Goal: Task Accomplishment & Management: Use online tool/utility

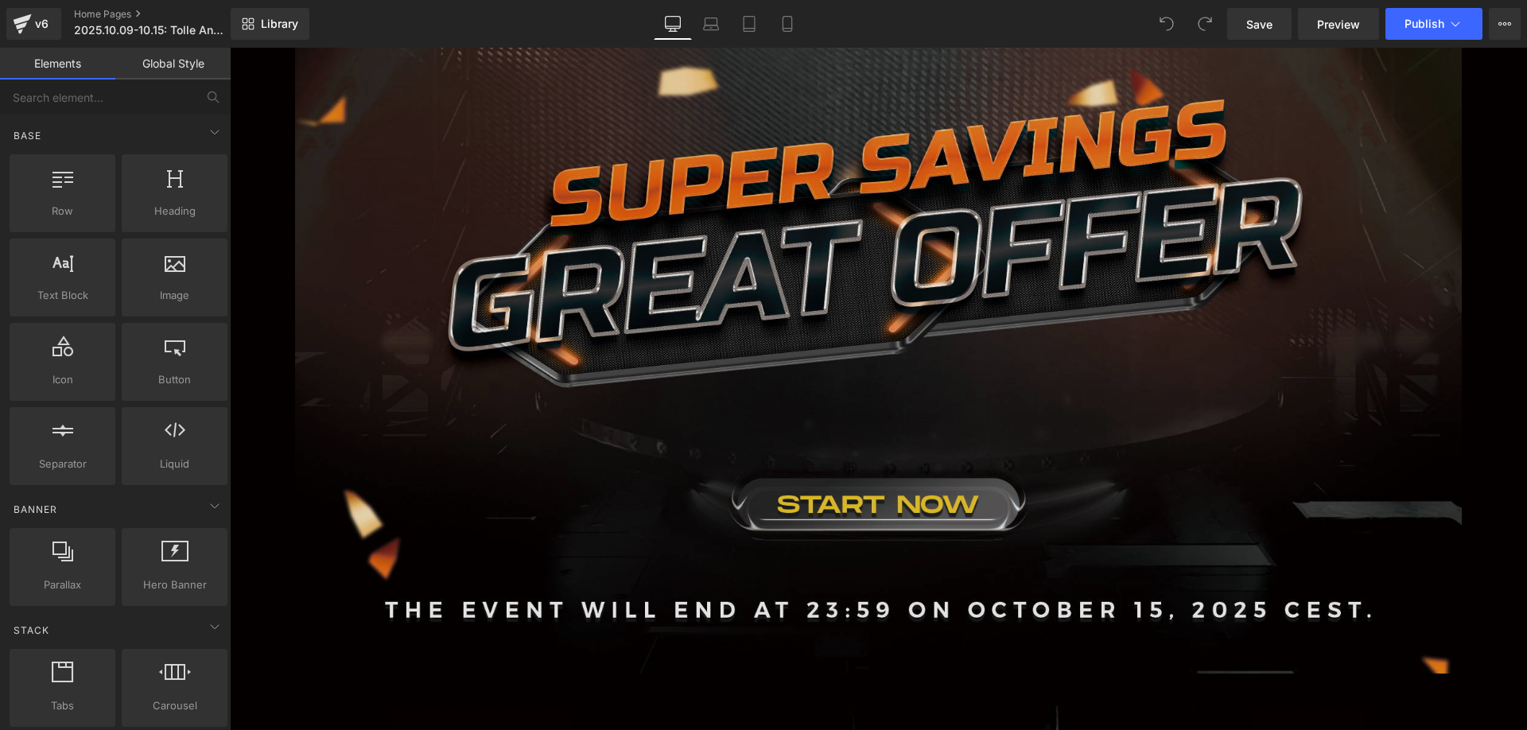
scroll to position [716, 0]
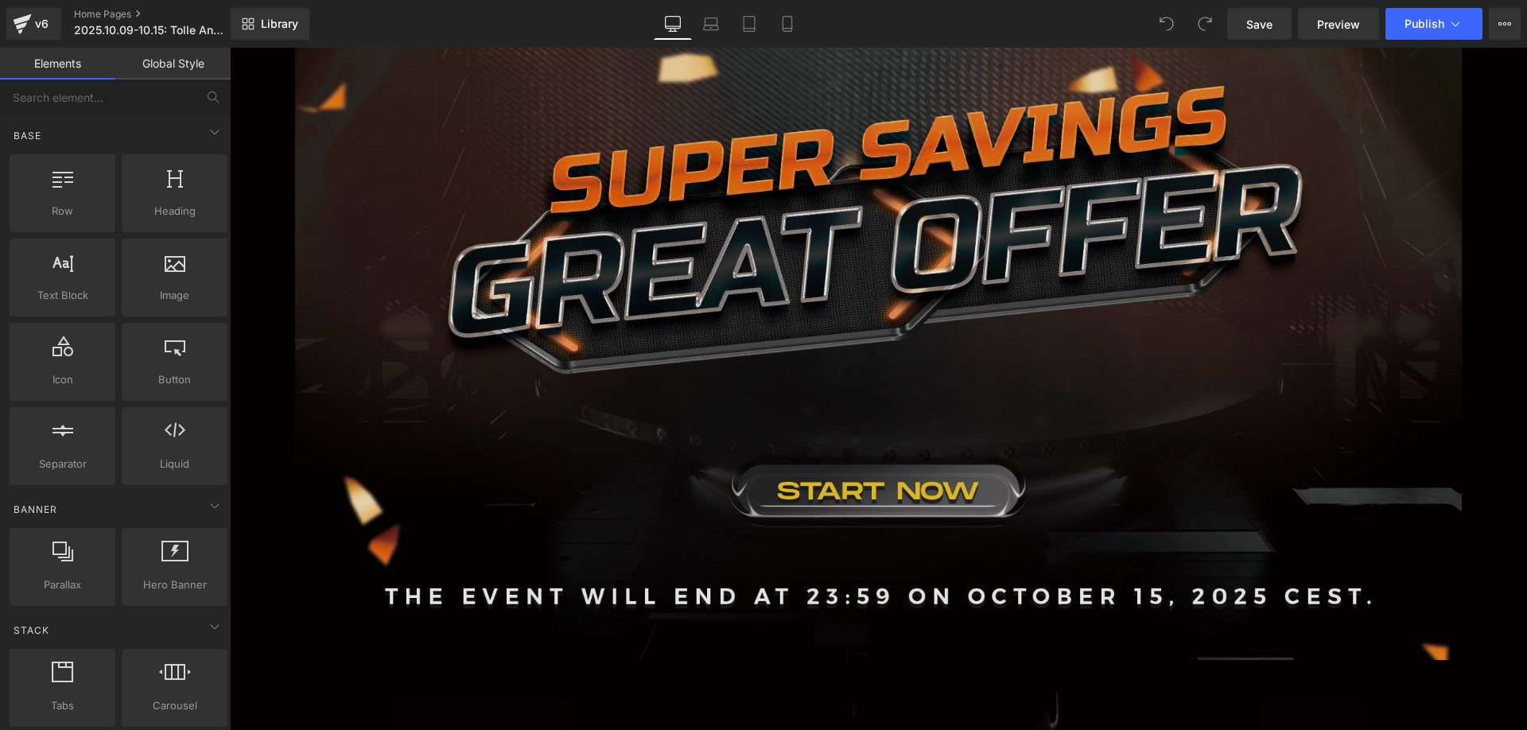
click at [706, 296] on img at bounding box center [878, 317] width 1167 height 683
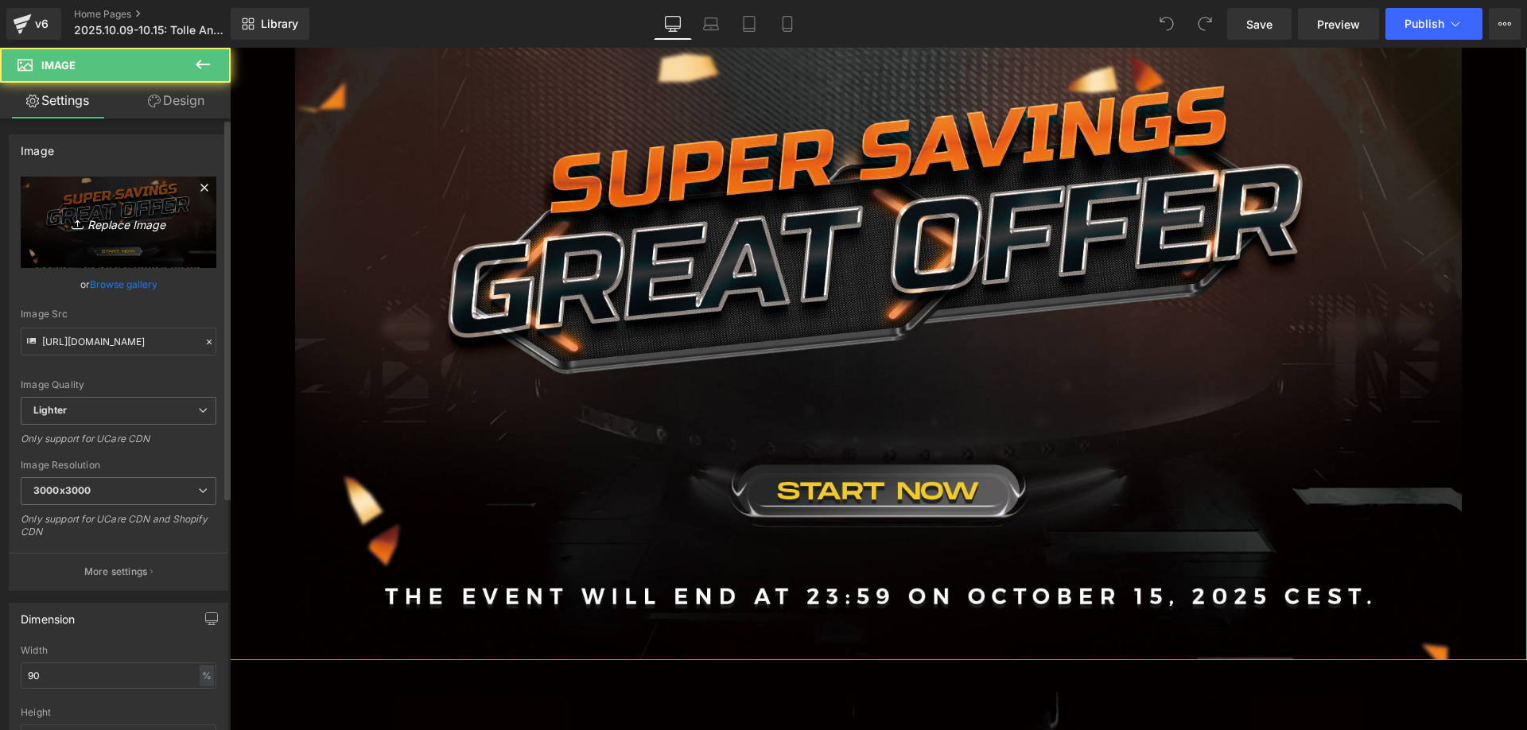
click at [153, 227] on icon "Replace Image" at bounding box center [118, 222] width 127 height 20
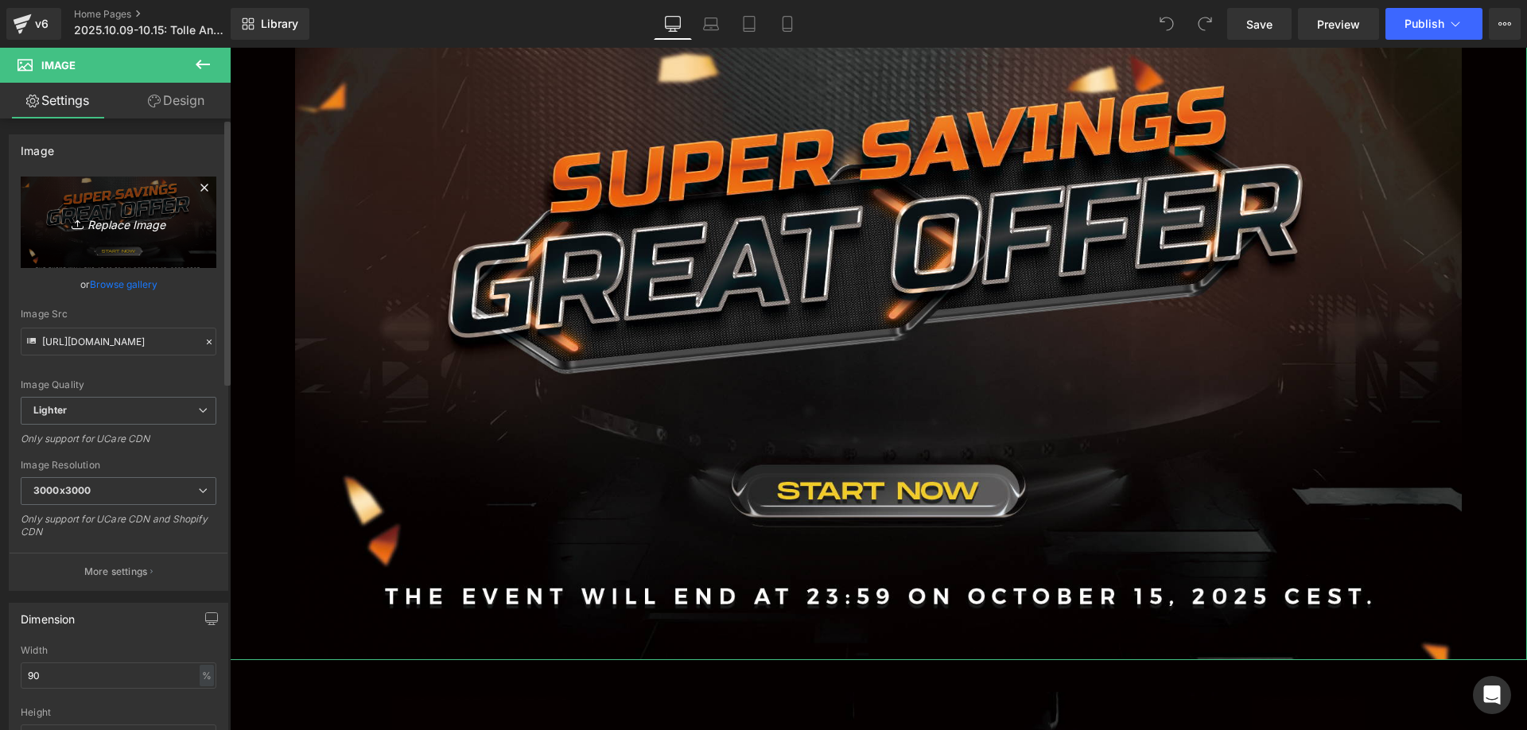
type input "C:\fakepath\banner1.jpg"
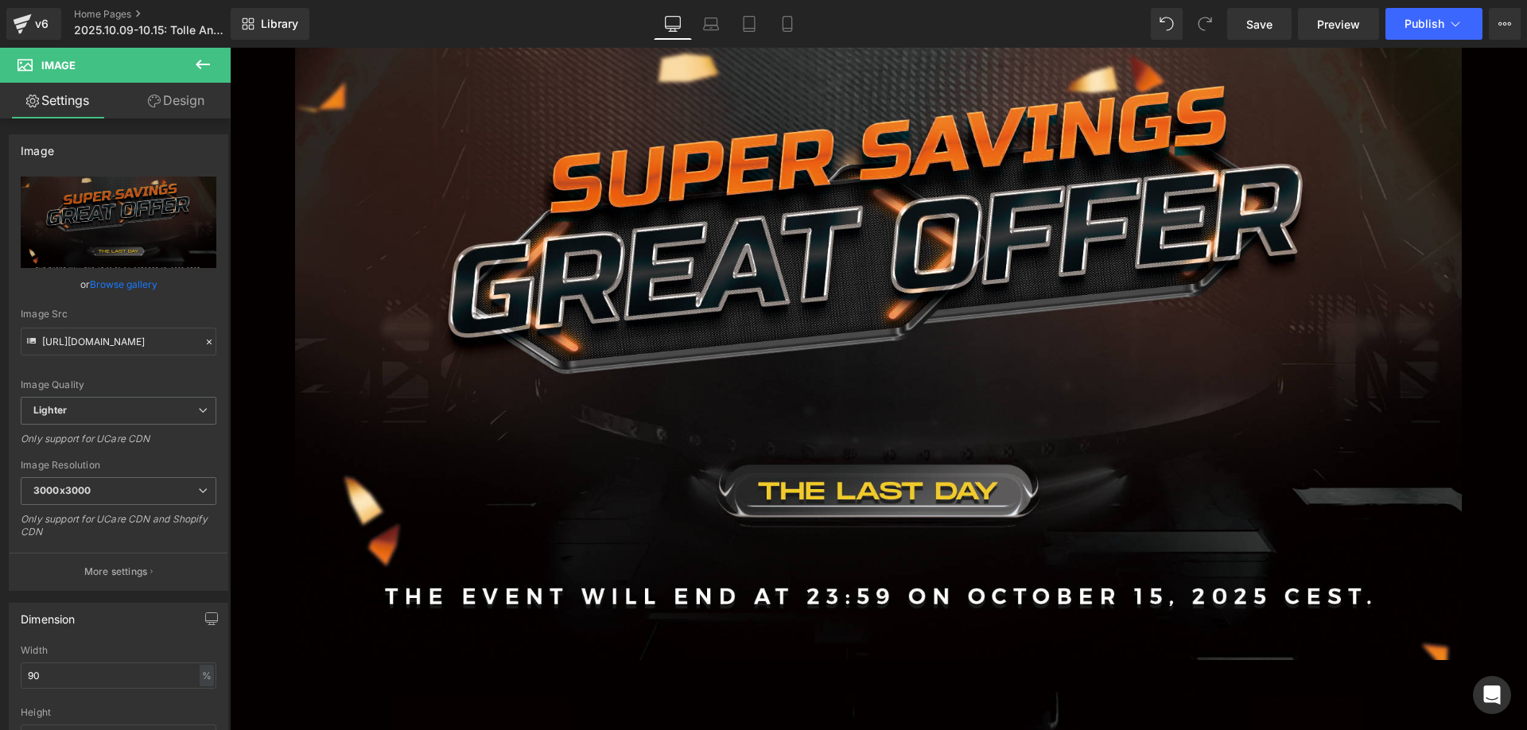
click at [211, 74] on button at bounding box center [203, 65] width 56 height 35
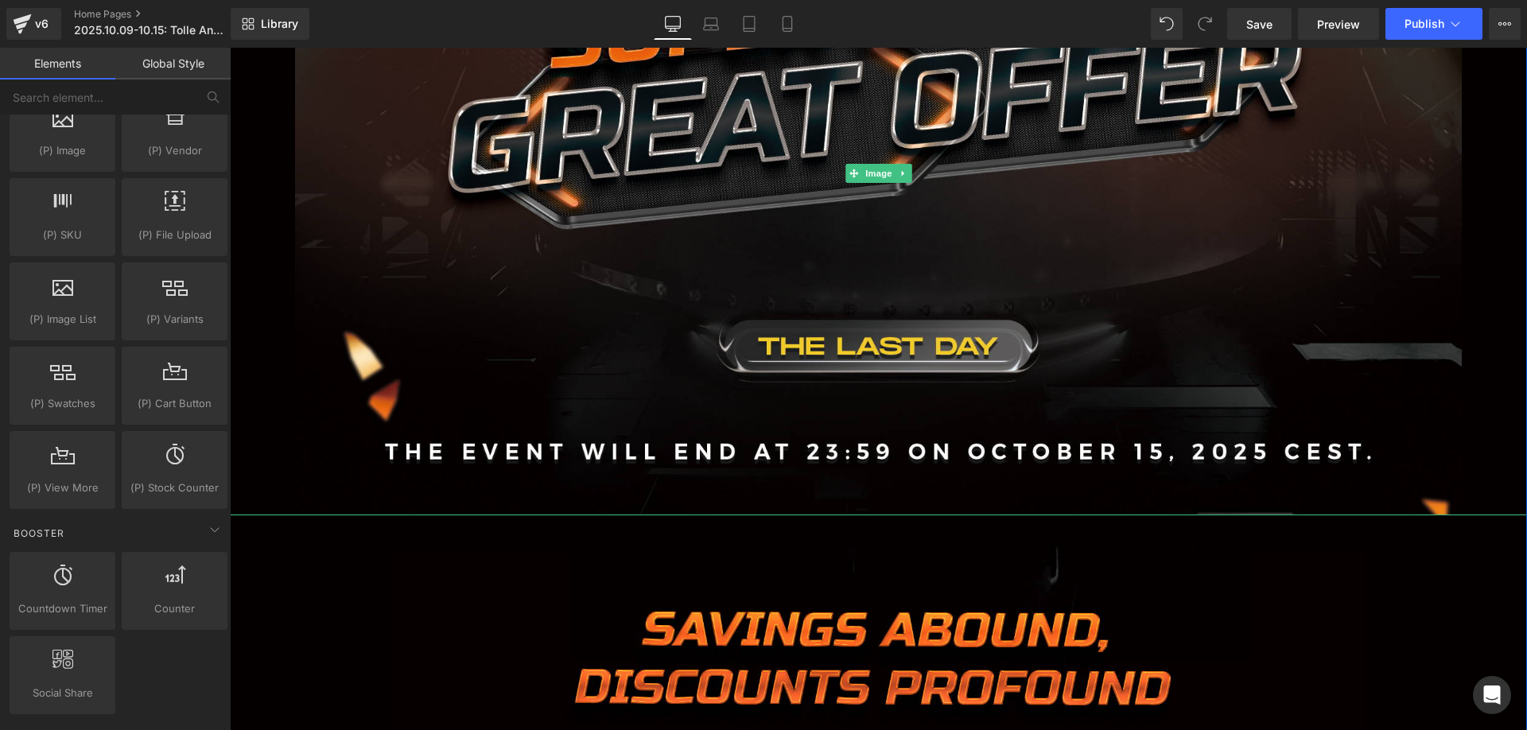
scroll to position [875, 0]
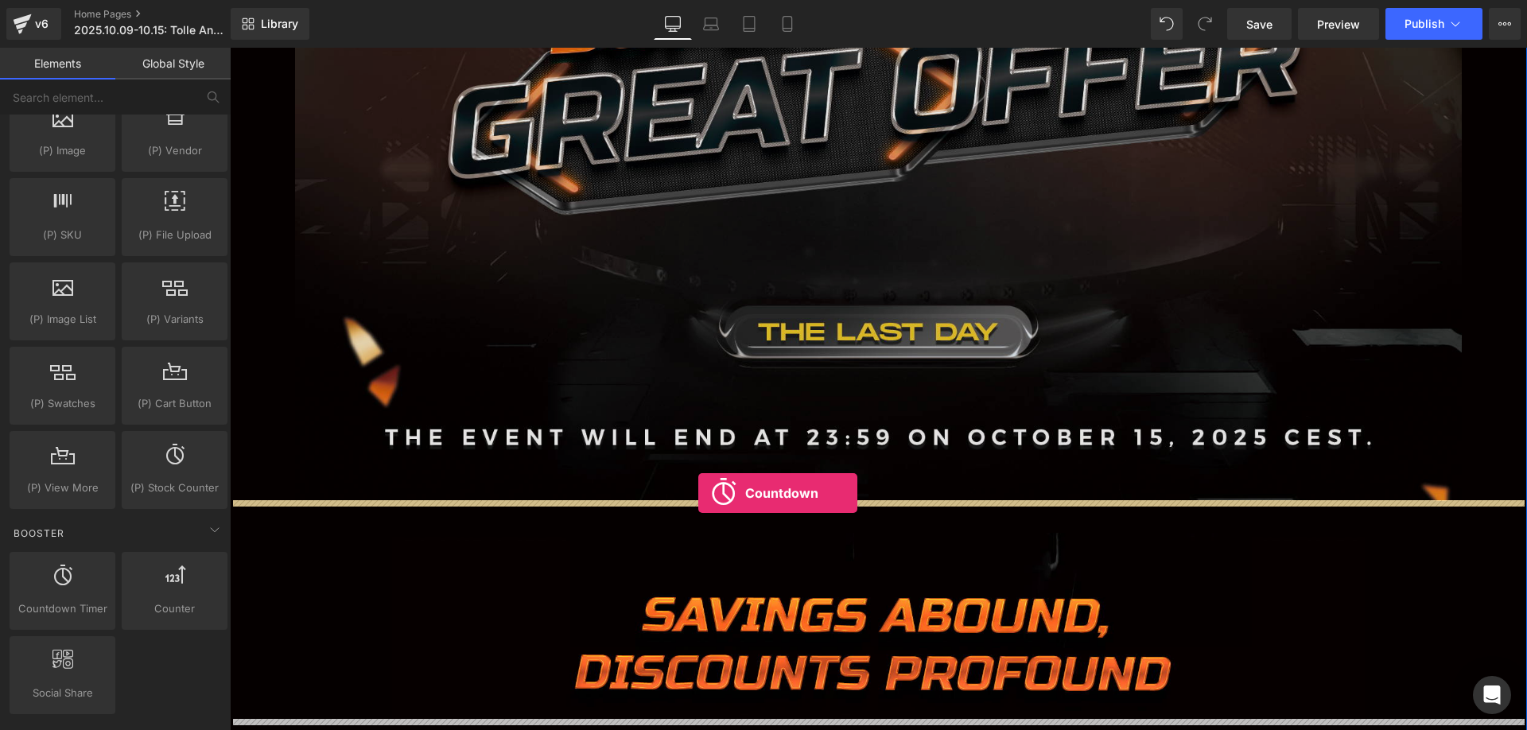
drag, startPoint x: 312, startPoint y: 627, endPoint x: 698, endPoint y: 493, distance: 408.1
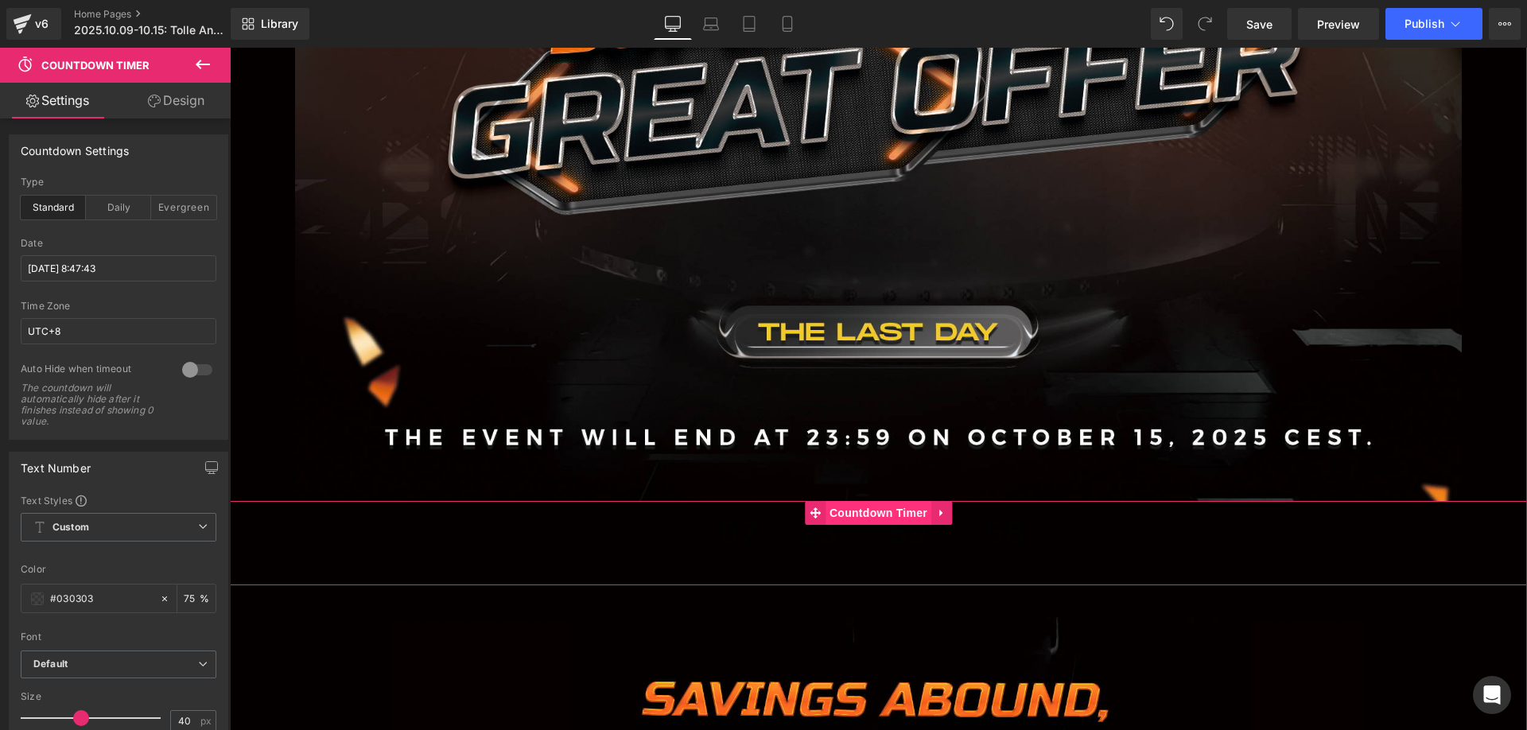
click at [840, 515] on span "Countdown Timer" at bounding box center [878, 513] width 106 height 24
click at [33, 594] on span at bounding box center [37, 598] width 13 height 13
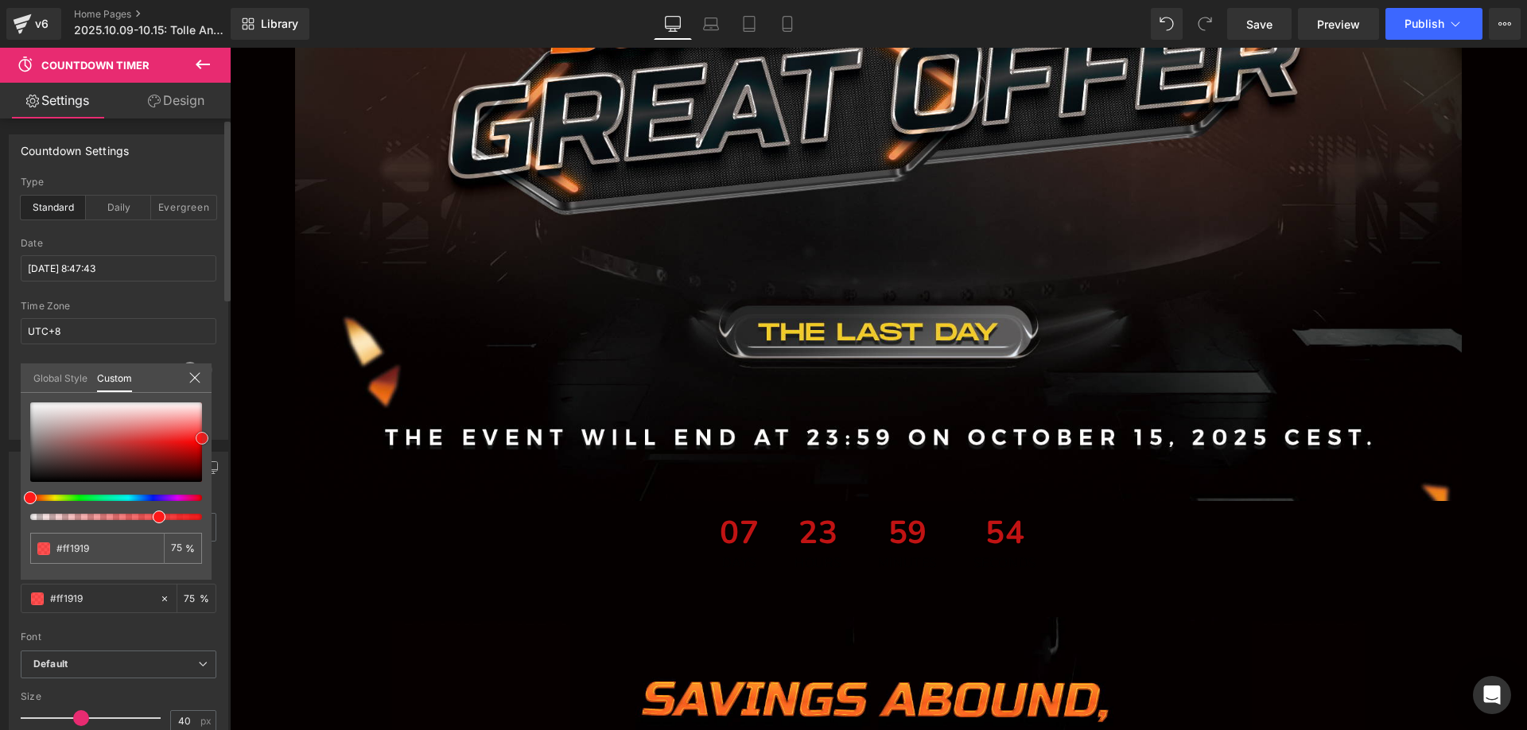
drag, startPoint x: 33, startPoint y: 479, endPoint x: 215, endPoint y: 437, distance: 187.8
click at [215, 440] on div "Text Number Text Styles Custom Custom Setup Global Style Custom Setup Global St…" at bounding box center [119, 592] width 238 height 305
drag, startPoint x: 107, startPoint y: 546, endPoint x: 37, endPoint y: 545, distance: 69.2
click at [37, 545] on div "#030303" at bounding box center [97, 548] width 134 height 31
type input "#ff1919"
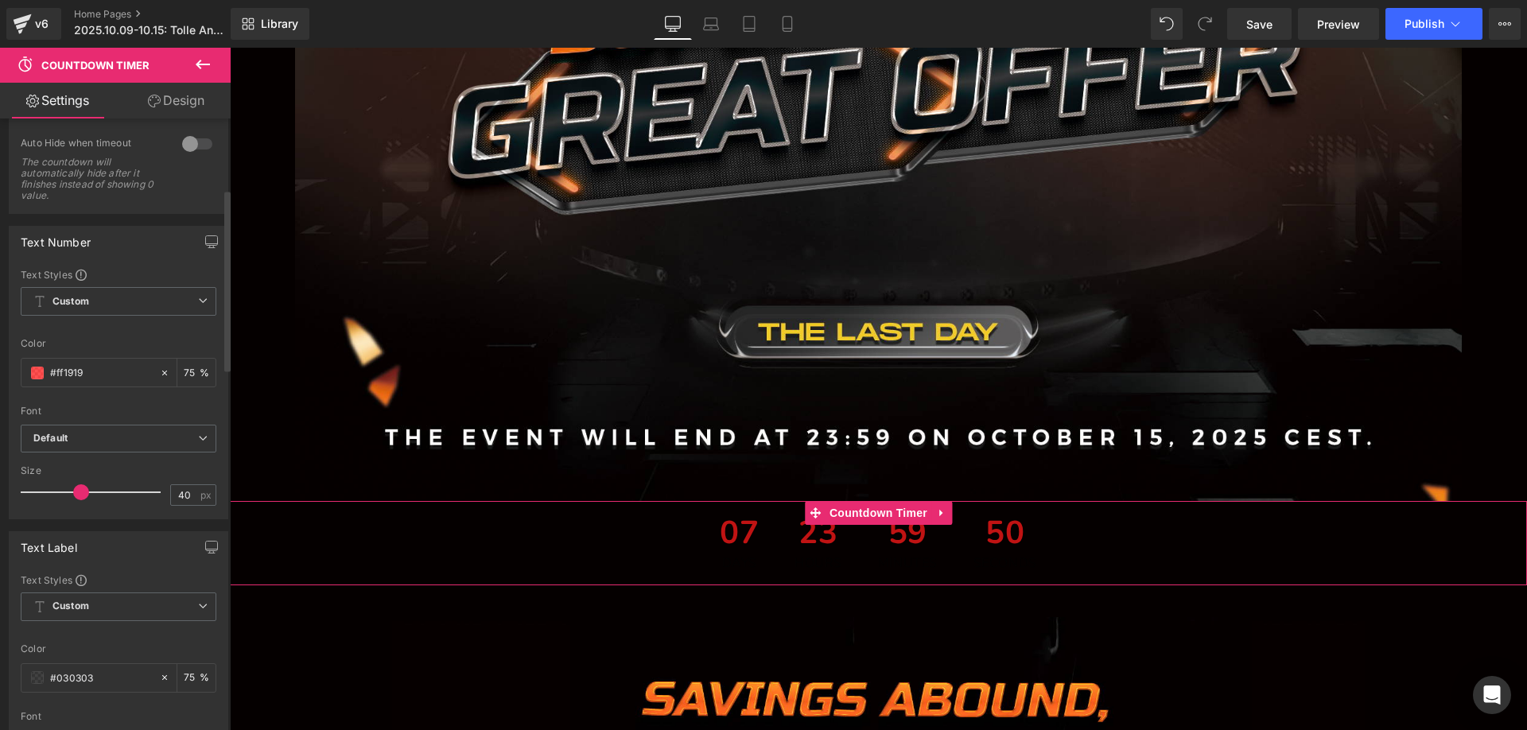
scroll to position [239, 0]
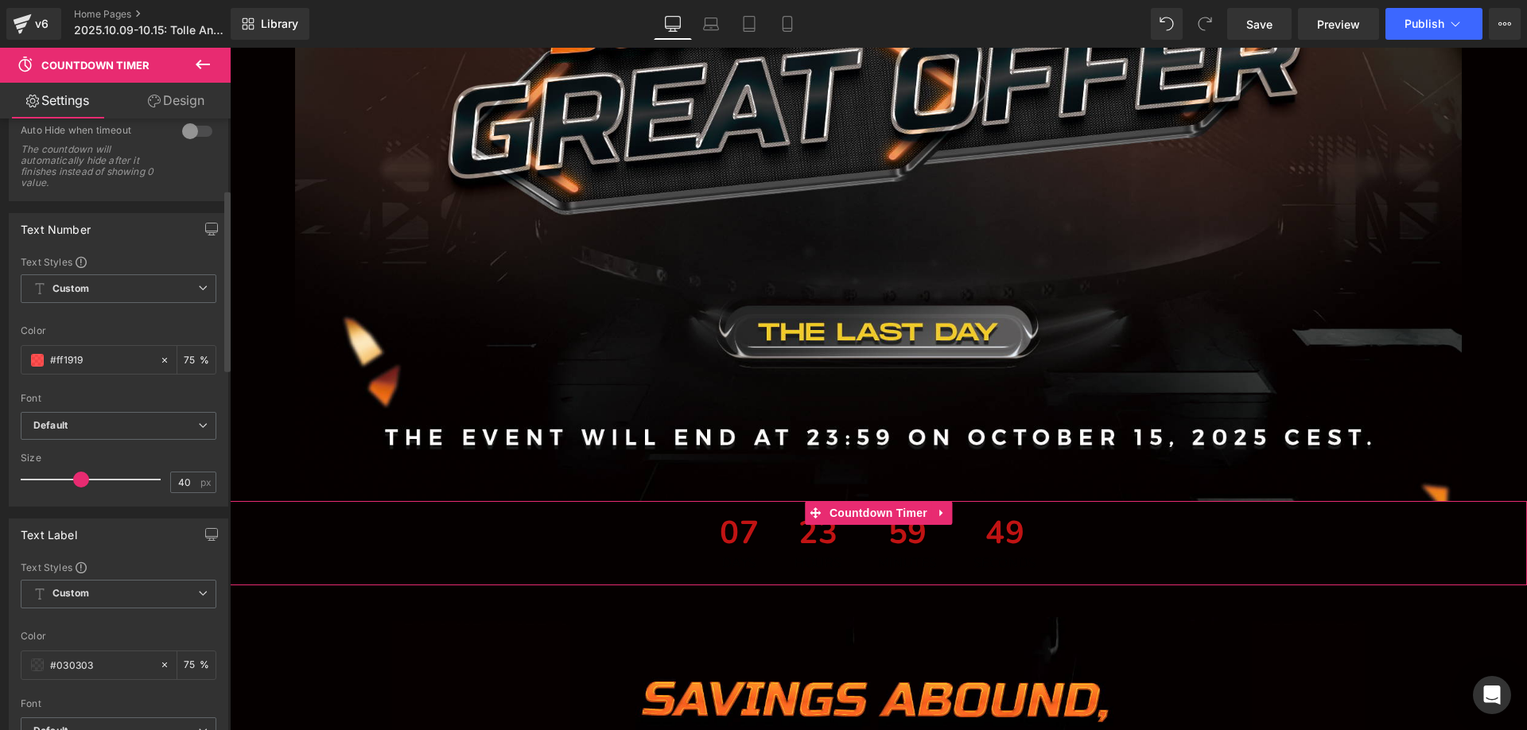
drag, startPoint x: 91, startPoint y: 664, endPoint x: 14, endPoint y: 651, distance: 78.2
click at [14, 651] on div "Text Styles Custom Custom Setup Global Style Custom Setup Global Style rgba(3, …" at bounding box center [119, 686] width 218 height 250
paste input "ff1919"
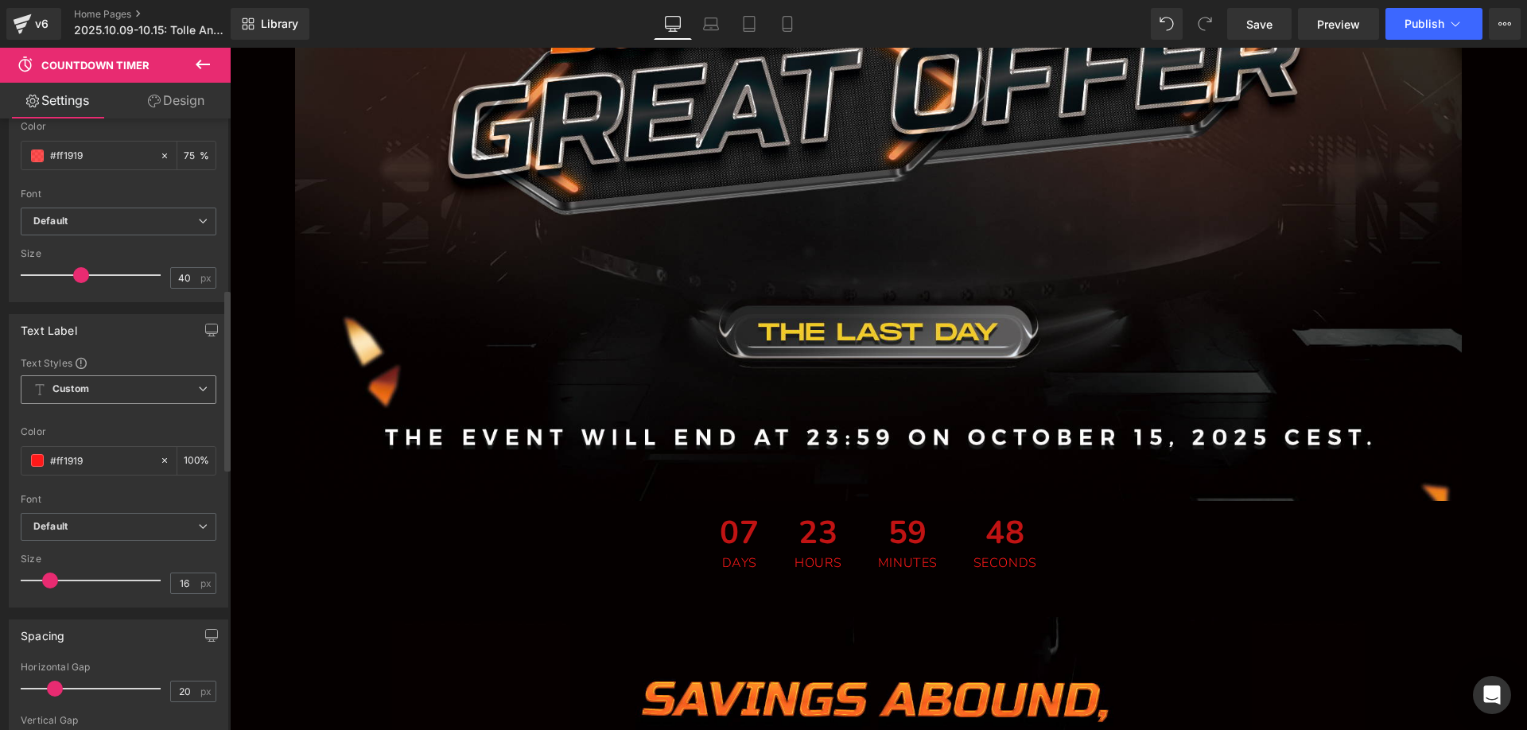
scroll to position [636, 0]
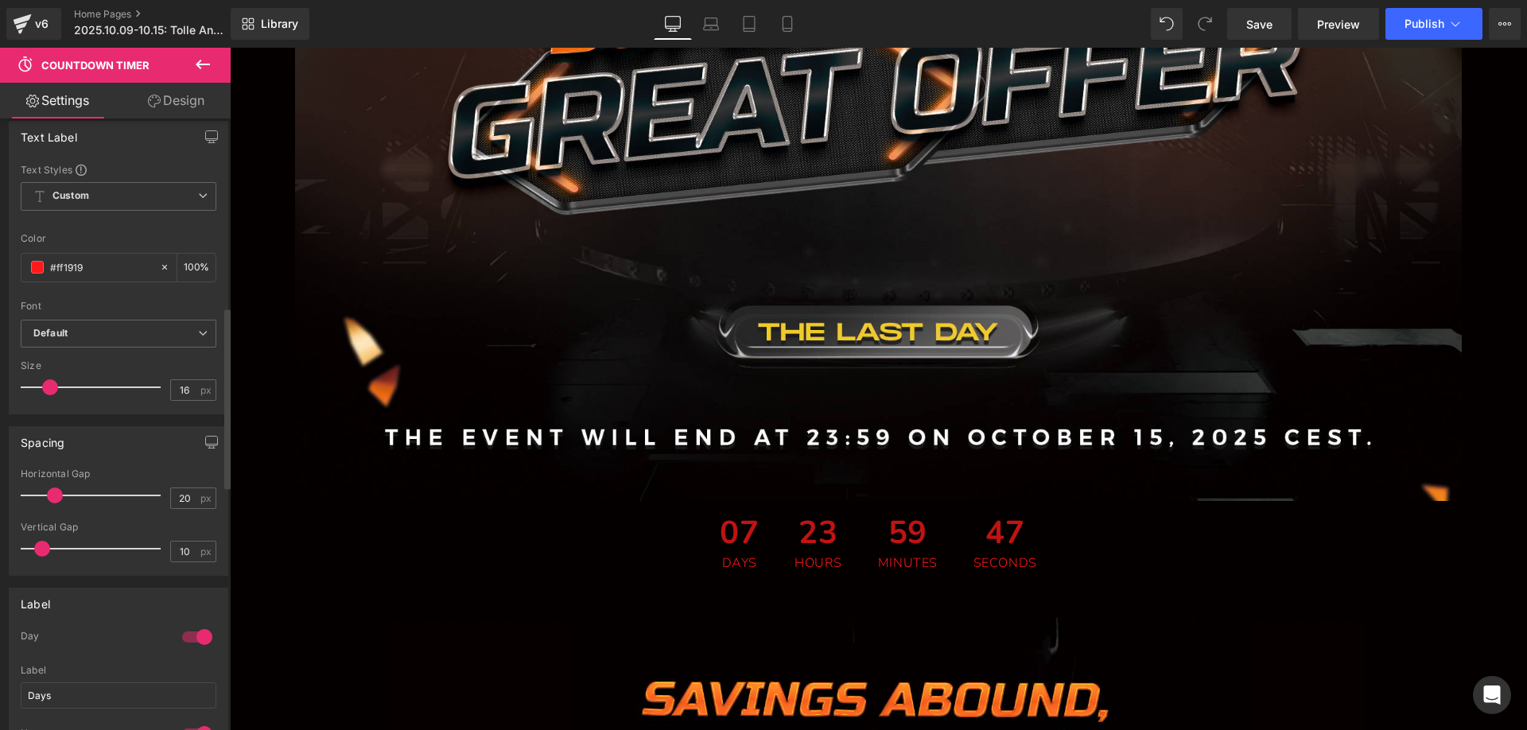
type input "#ff1919"
click at [184, 636] on div at bounding box center [197, 636] width 38 height 25
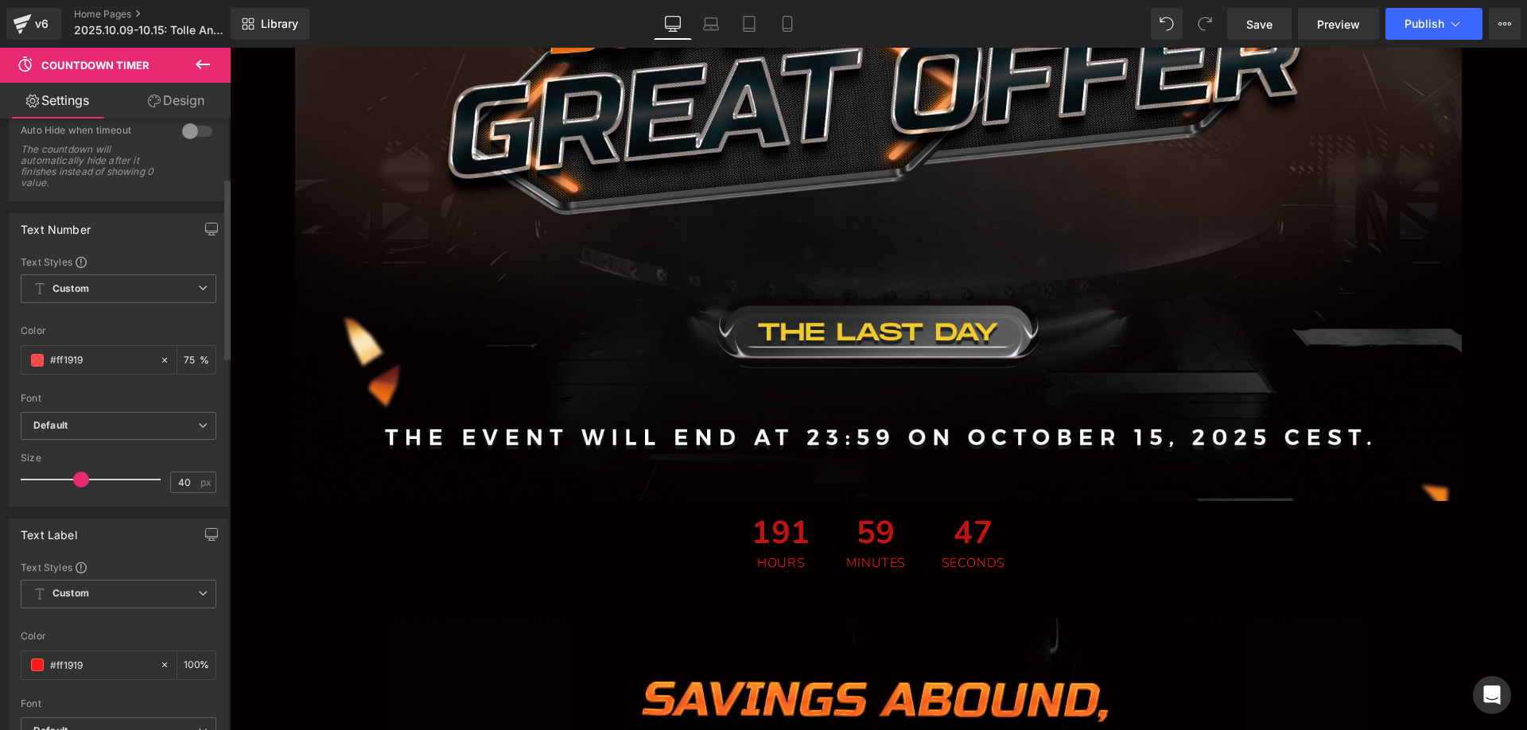
scroll to position [0, 0]
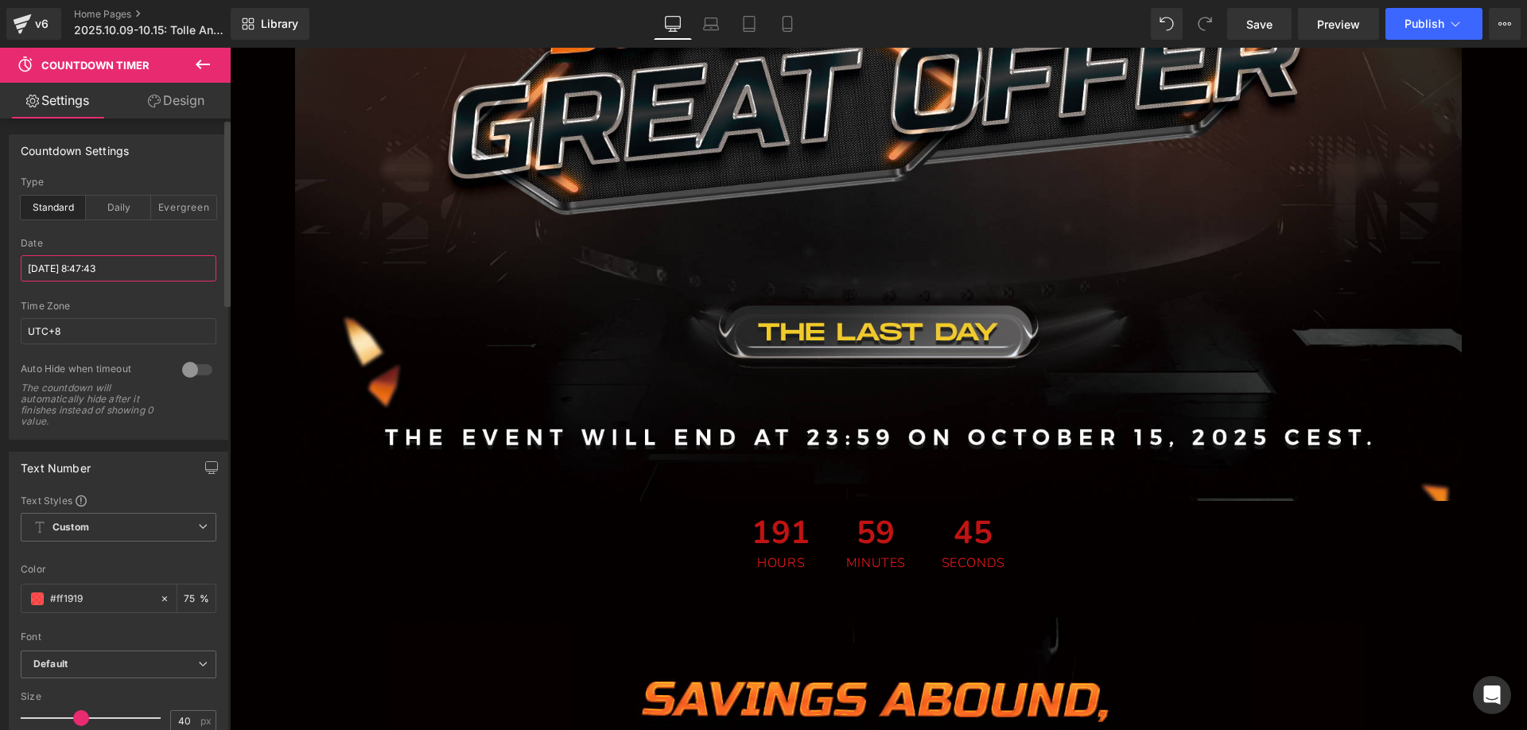
click at [103, 265] on input "[DATE] 8:47:43" at bounding box center [119, 268] width 196 height 26
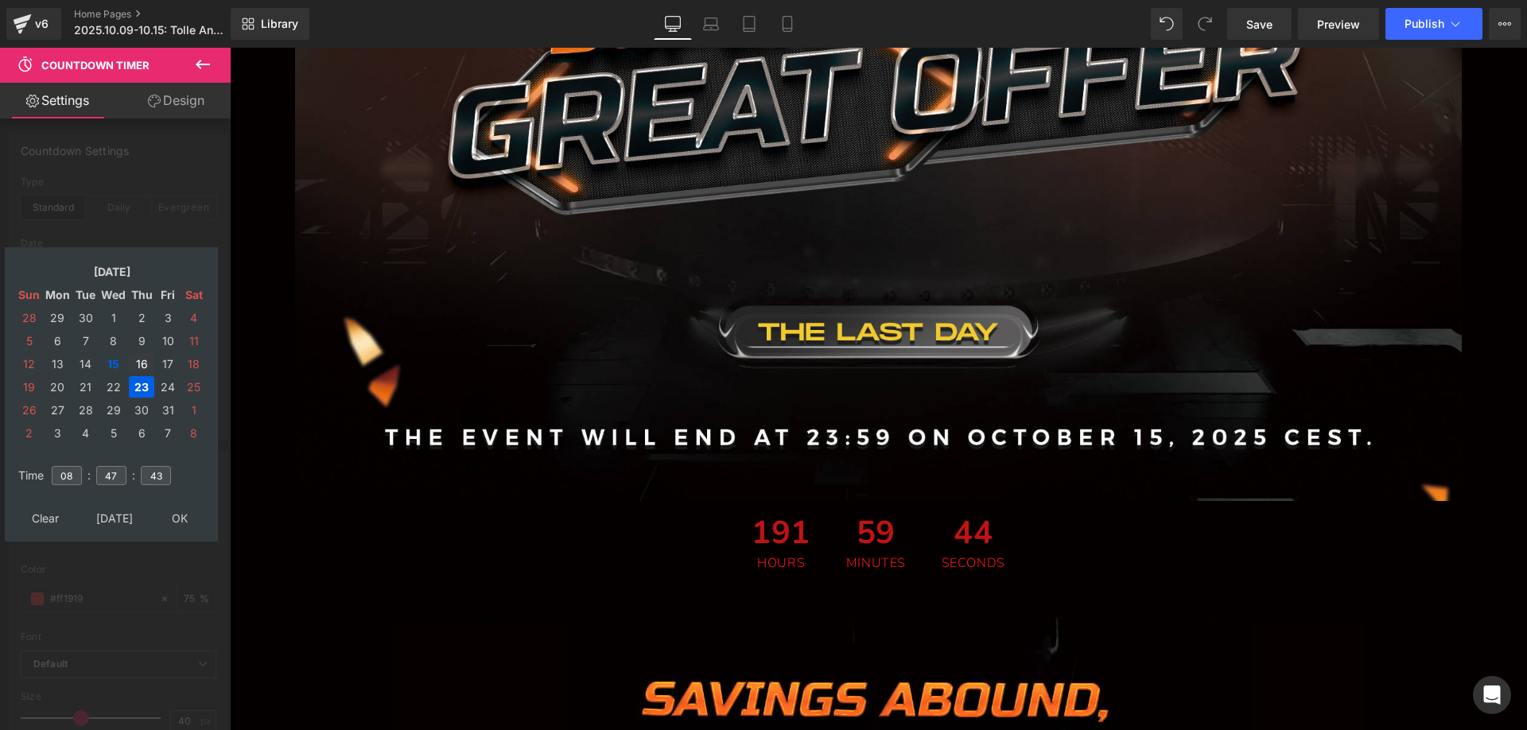
click at [137, 360] on td "16" at bounding box center [141, 363] width 25 height 21
drag, startPoint x: 77, startPoint y: 472, endPoint x: 49, endPoint y: 472, distance: 27.8
click at [49, 472] on td "08" at bounding box center [66, 475] width 35 height 37
type input "06"
drag, startPoint x: 121, startPoint y: 479, endPoint x: 96, endPoint y: 472, distance: 25.9
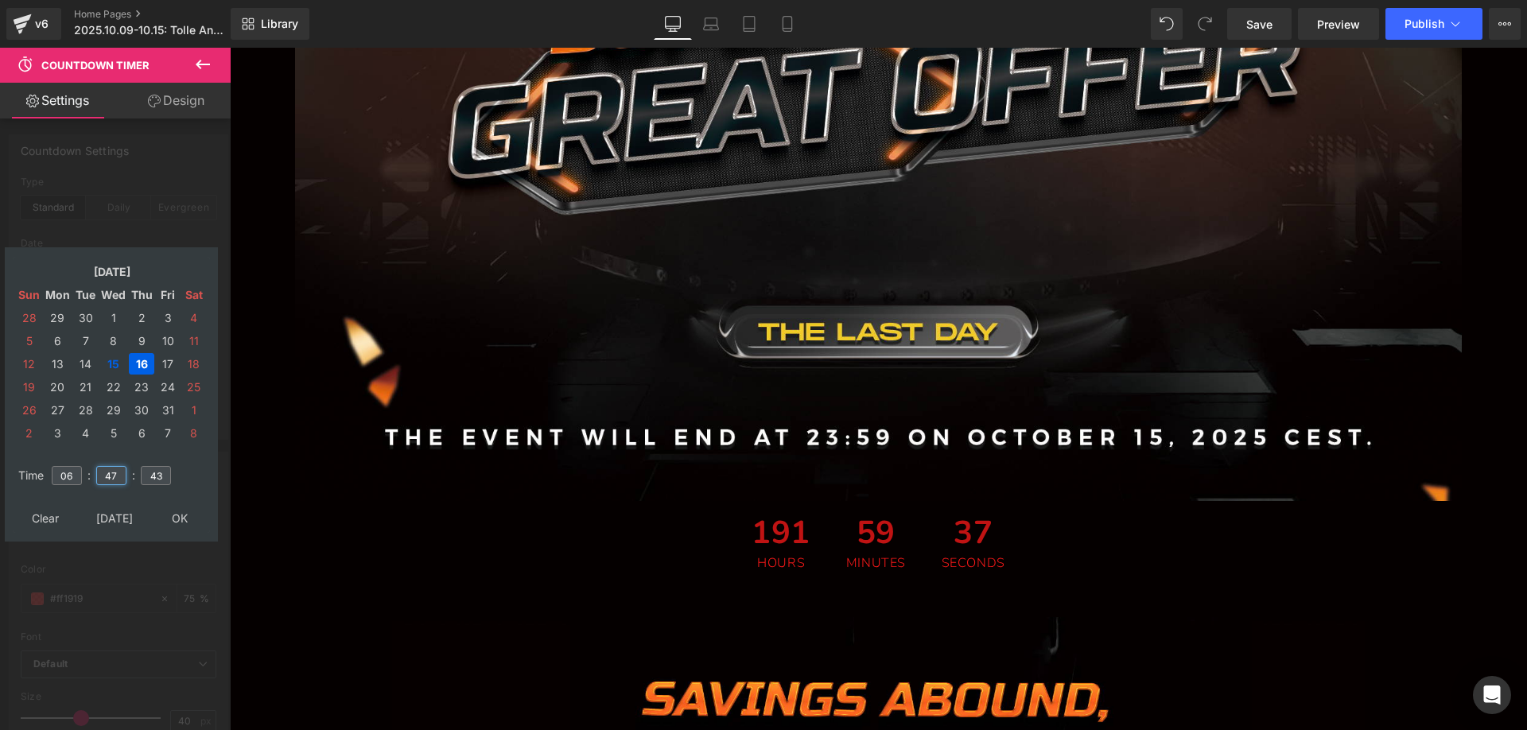
click at [87, 473] on tr "Time 06 : 47 : 43" at bounding box center [111, 465] width 194 height 17
type input "00"
drag, startPoint x: 164, startPoint y: 472, endPoint x: 138, endPoint y: 472, distance: 26.2
click at [138, 472] on table "Time 06 : 00 : 43" at bounding box center [111, 476] width 197 height 56
type input "00"
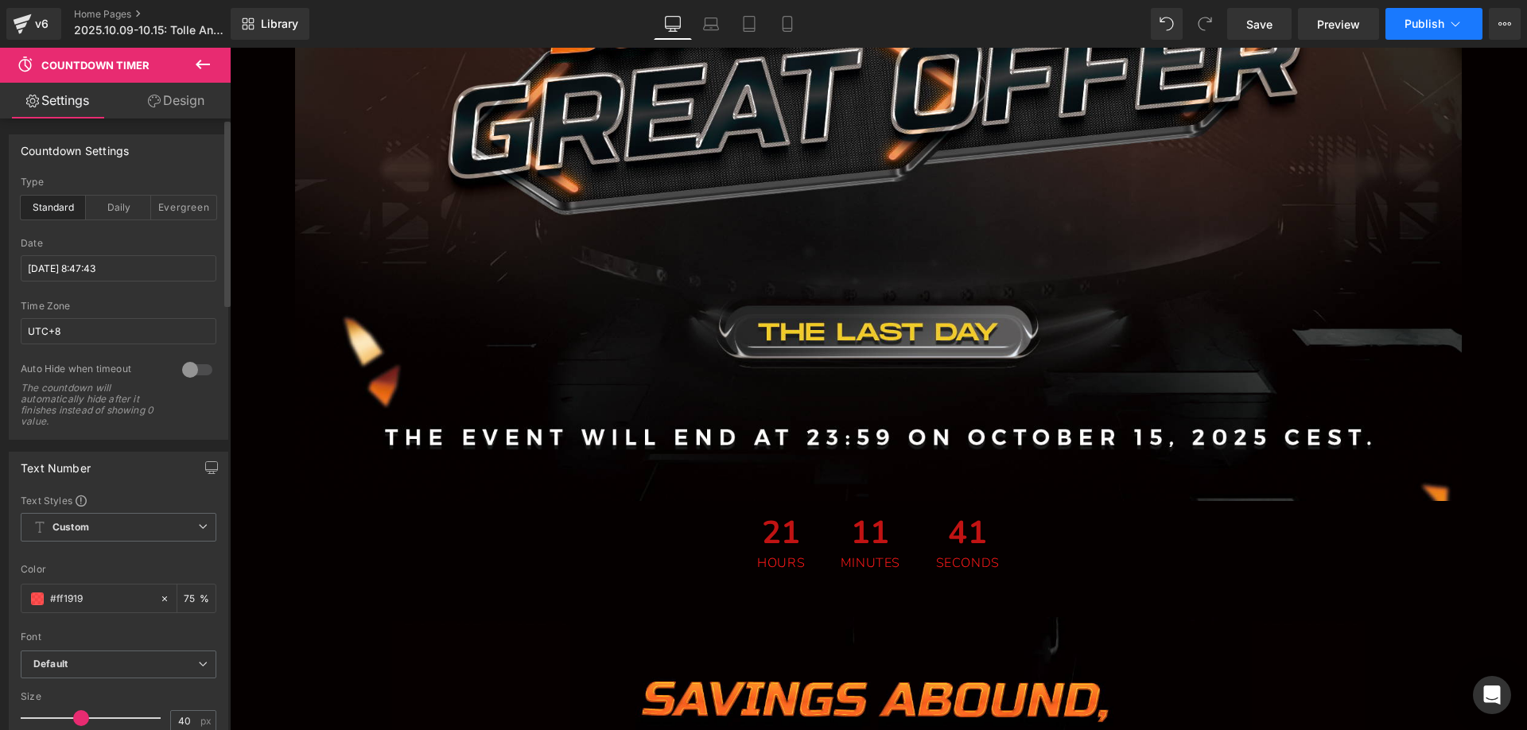
click at [1415, 25] on span "Publish" at bounding box center [1424, 23] width 40 height 13
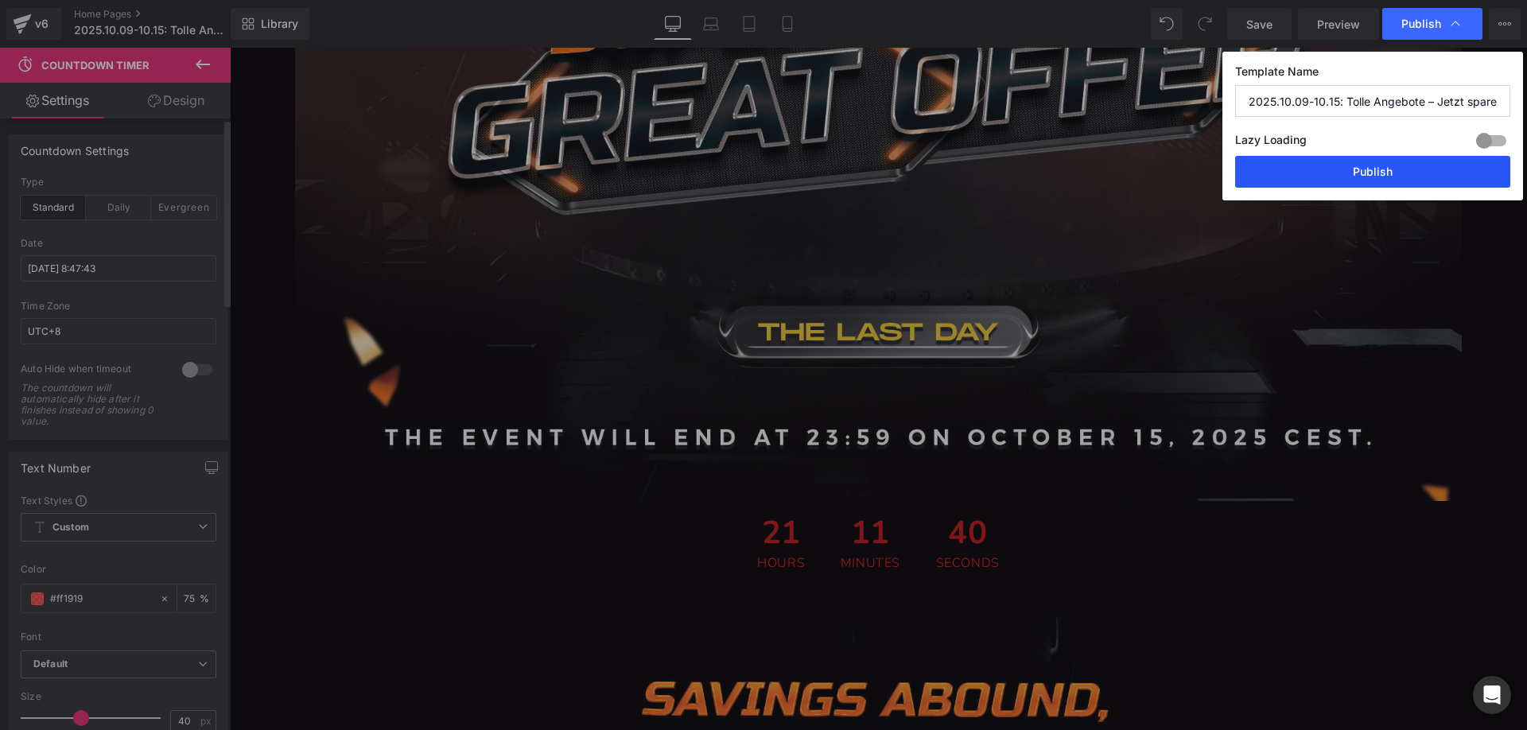
drag, startPoint x: 1325, startPoint y: 172, endPoint x: 591, endPoint y: 137, distance: 735.5
click at [1325, 172] on button "Publish" at bounding box center [1372, 172] width 275 height 32
